Goal: Entertainment & Leisure: Consume media (video, audio)

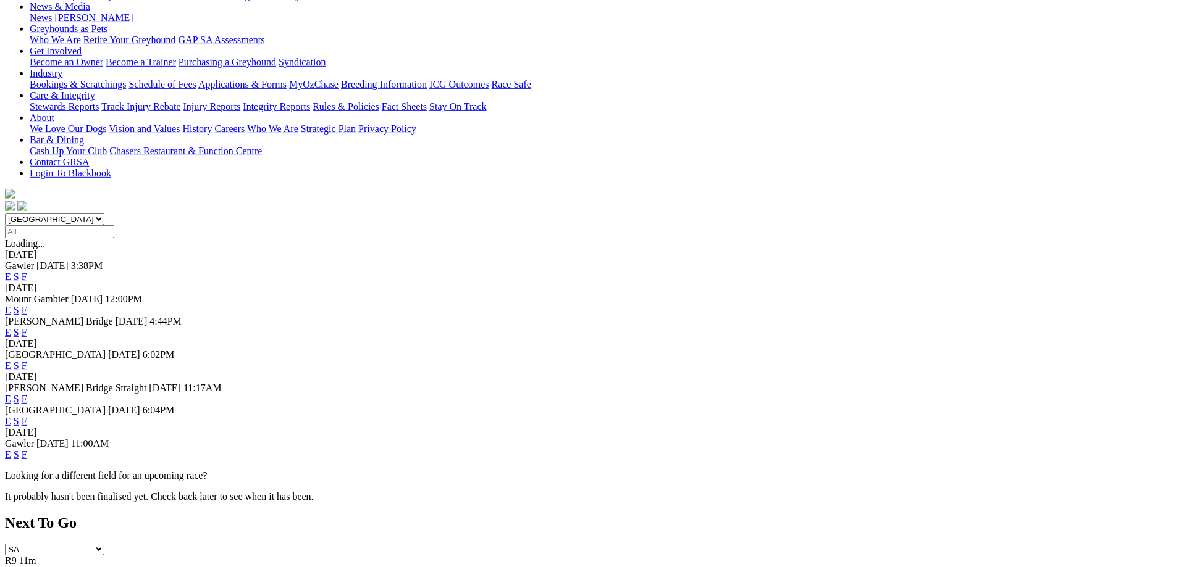
scroll to position [189, 0]
click at [27, 450] on link "F" at bounding box center [25, 455] width 6 height 10
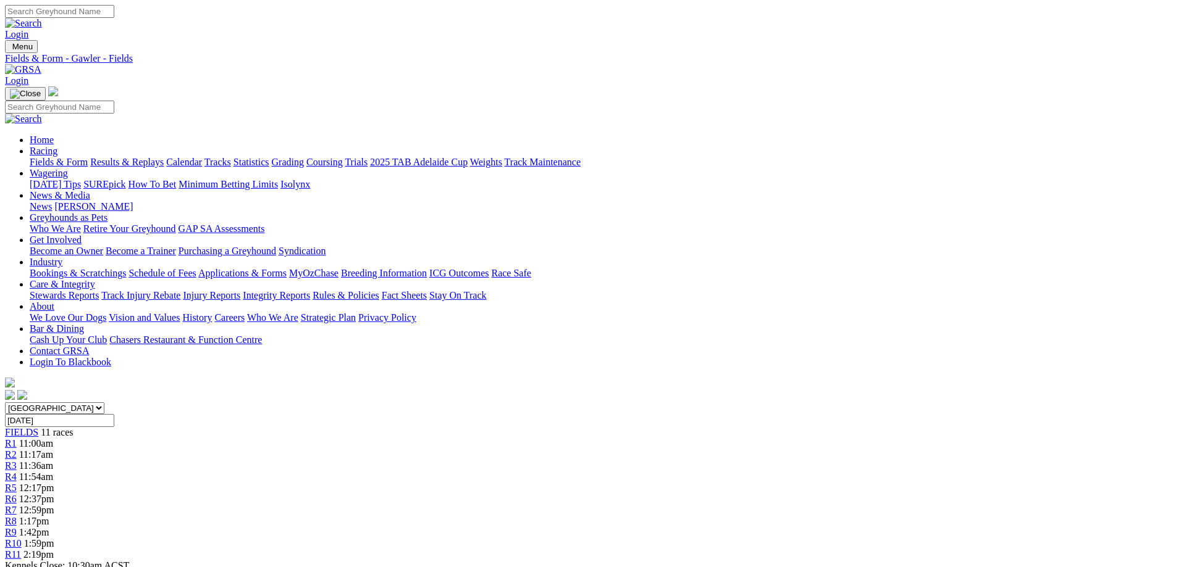
click at [17, 483] on link "R5" at bounding box center [11, 488] width 12 height 10
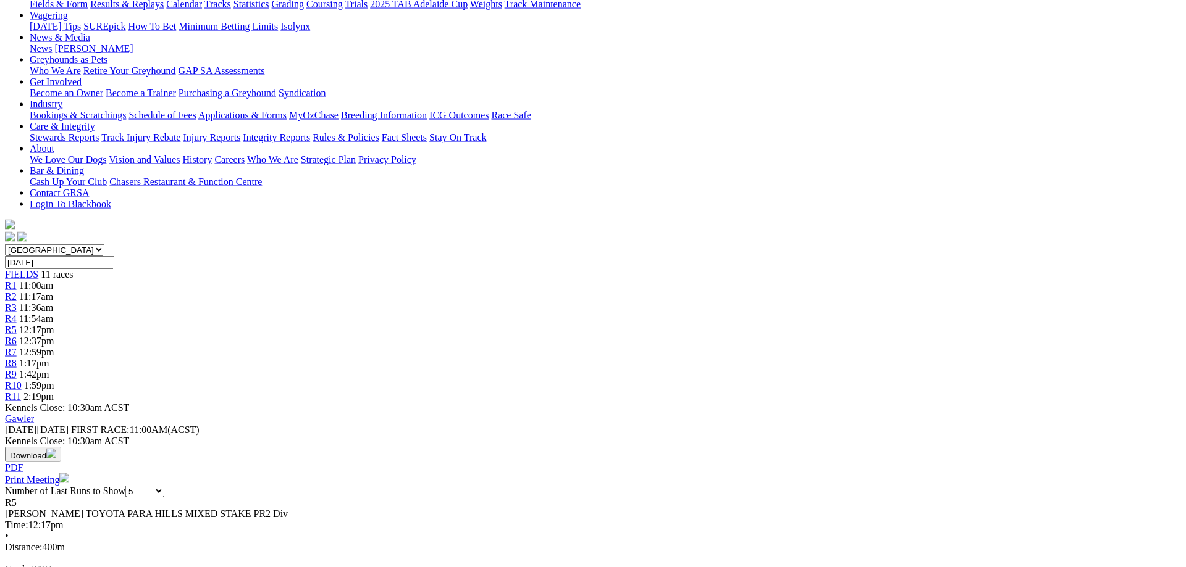
scroll to position [63, 0]
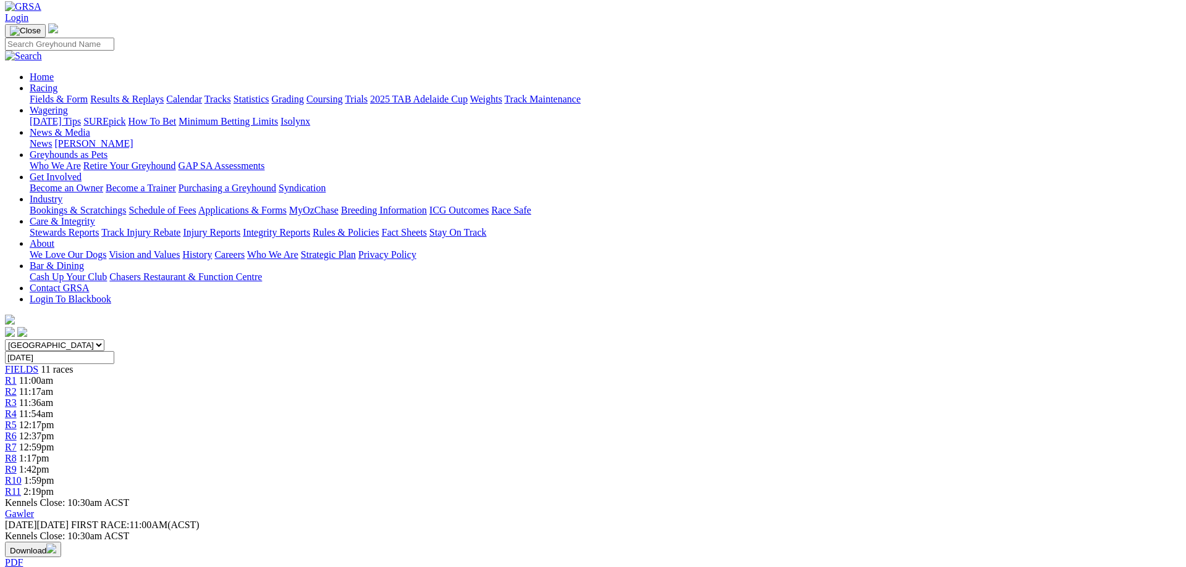
click at [49, 464] on span "1:42pm" at bounding box center [34, 469] width 30 height 10
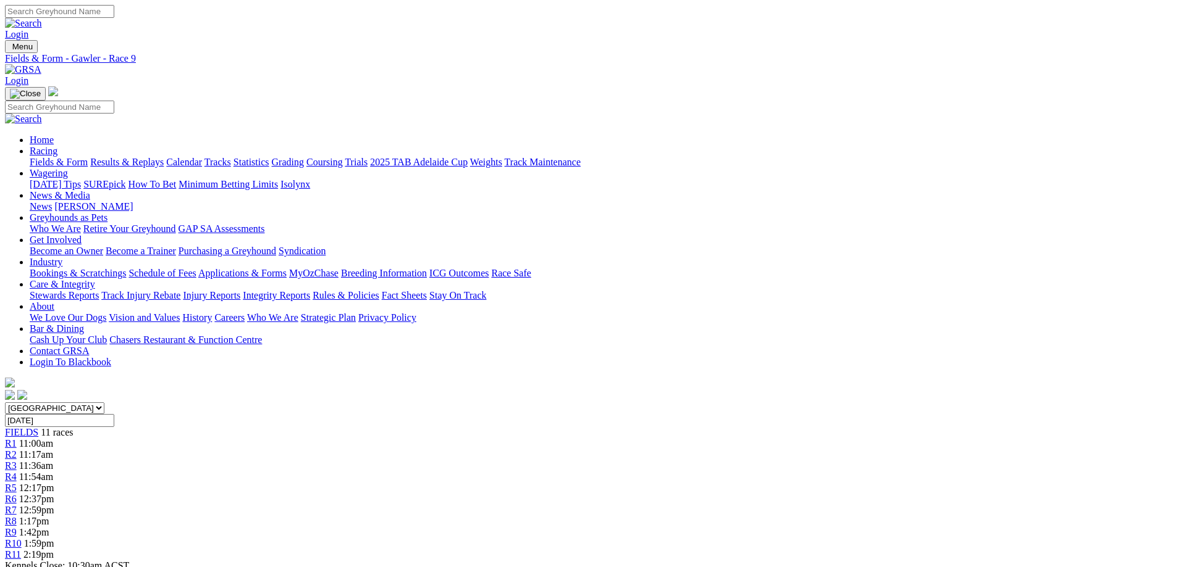
click at [894, 538] on div "R10 1:59pm" at bounding box center [593, 543] width 1176 height 11
click at [21, 550] on link "R11" at bounding box center [13, 555] width 16 height 10
click at [88, 157] on link "Fields & Form" at bounding box center [59, 162] width 58 height 10
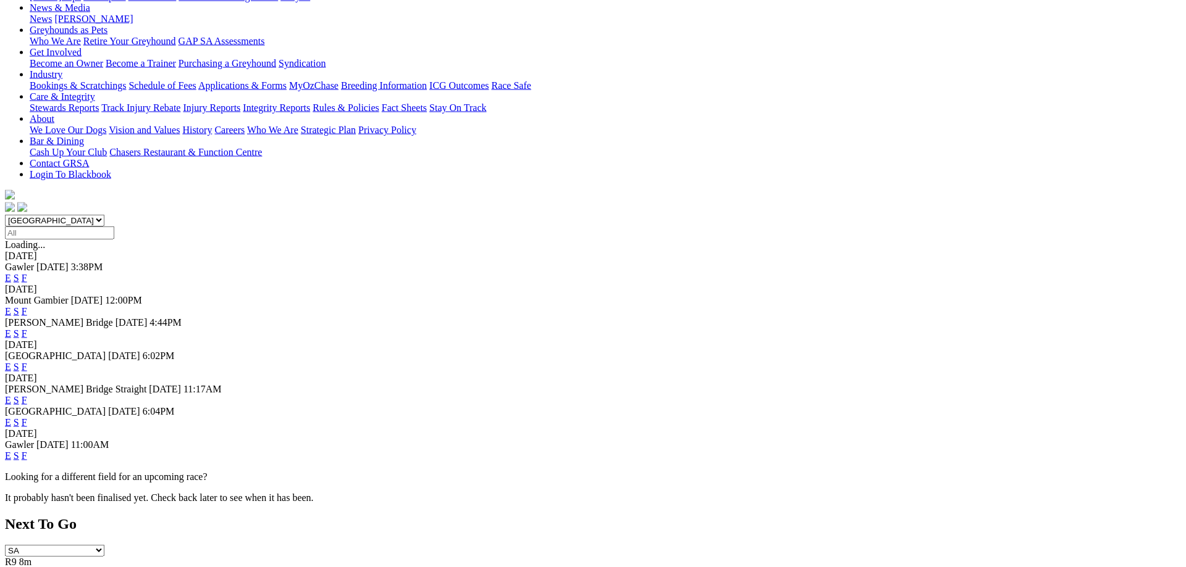
scroll to position [189, 0]
click at [27, 416] on link "F" at bounding box center [25, 421] width 6 height 10
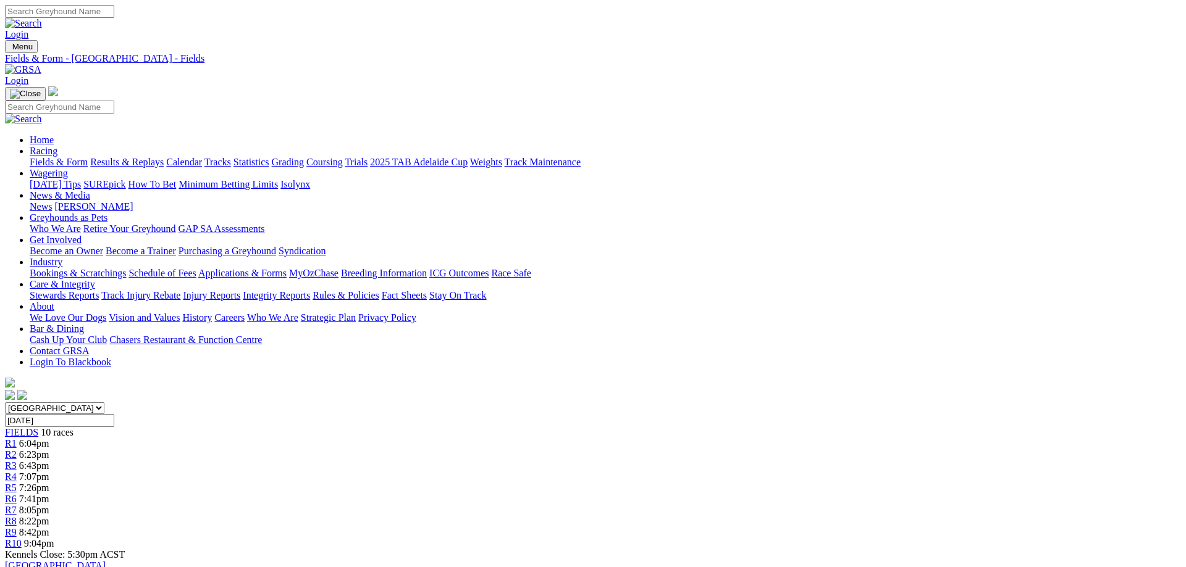
click at [164, 157] on link "Results & Replays" at bounding box center [126, 162] width 73 height 10
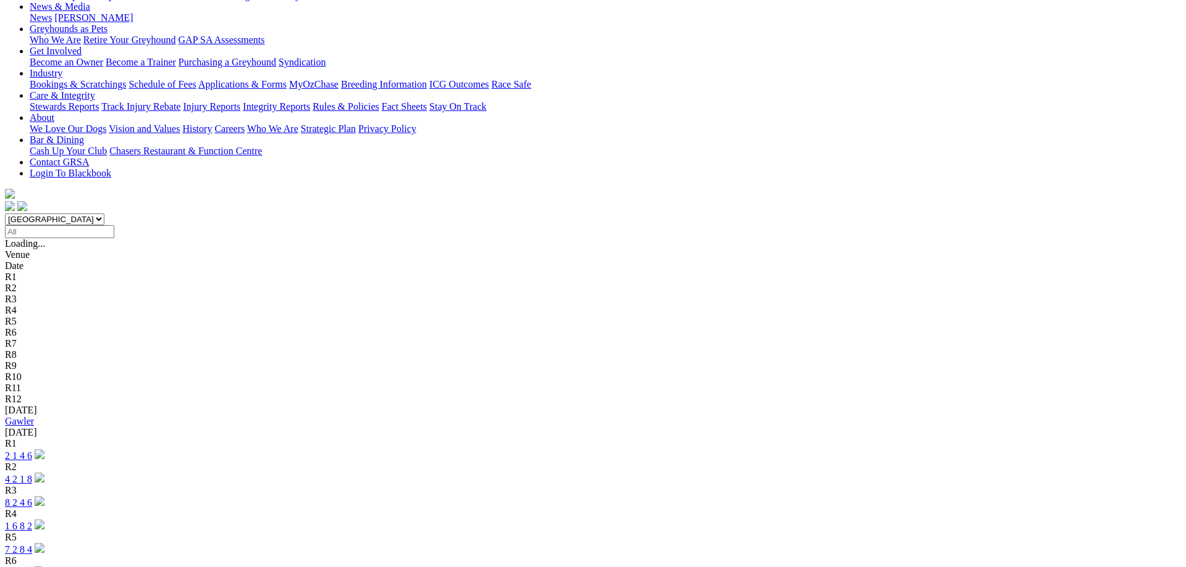
scroll to position [378, 0]
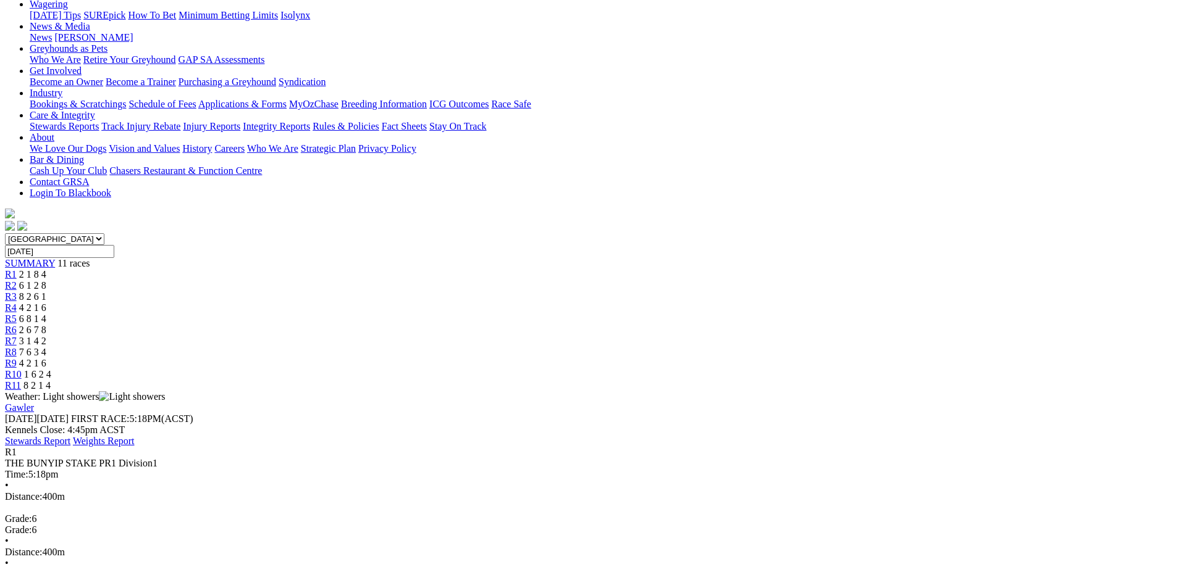
scroll to position [252, 0]
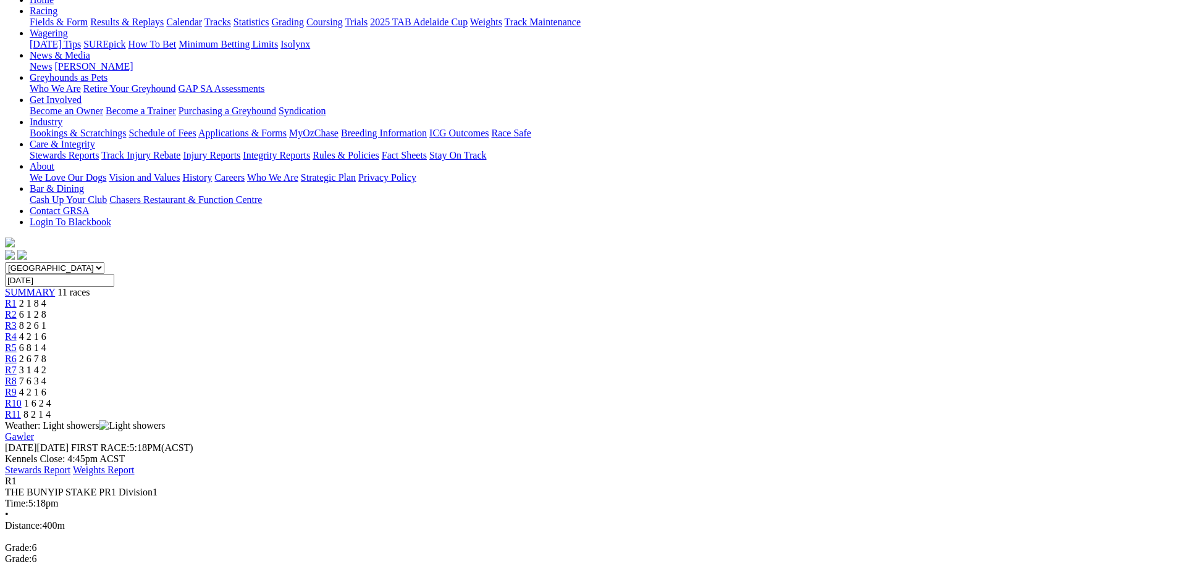
scroll to position [63, 0]
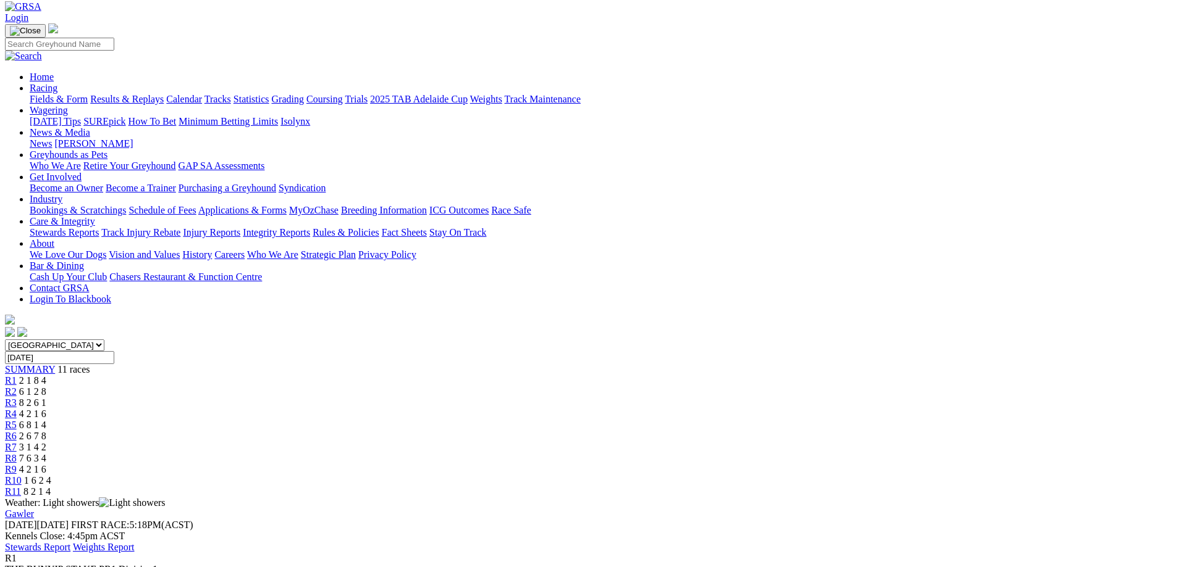
click at [46, 387] on span "6 1 2 8" at bounding box center [32, 392] width 27 height 10
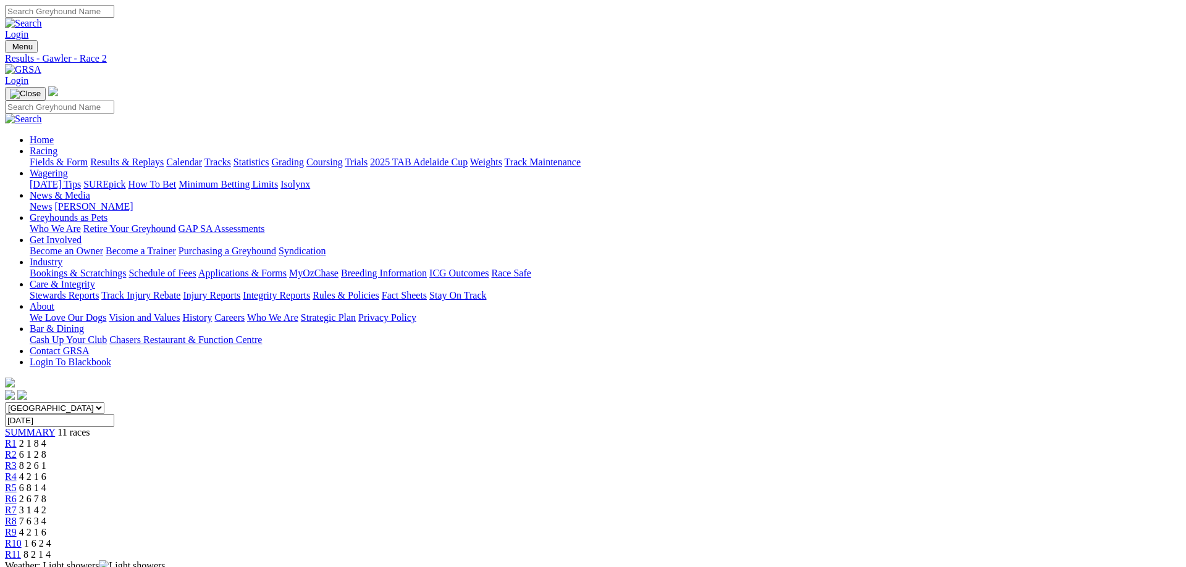
click at [17, 461] on link "R3" at bounding box center [11, 466] width 12 height 10
click at [17, 472] on span "R4" at bounding box center [11, 477] width 12 height 10
click at [17, 483] on span "R5" at bounding box center [11, 488] width 12 height 10
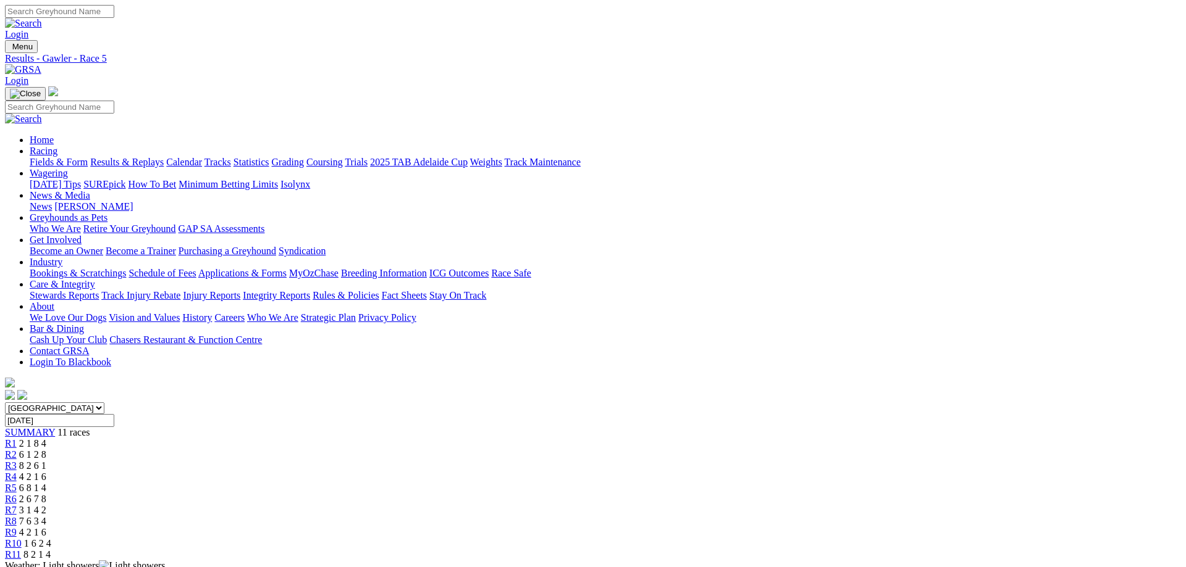
click at [322, 438] on div "R1 2 1 8 4" at bounding box center [593, 443] width 1176 height 11
